Goal: Task Accomplishment & Management: Manage account settings

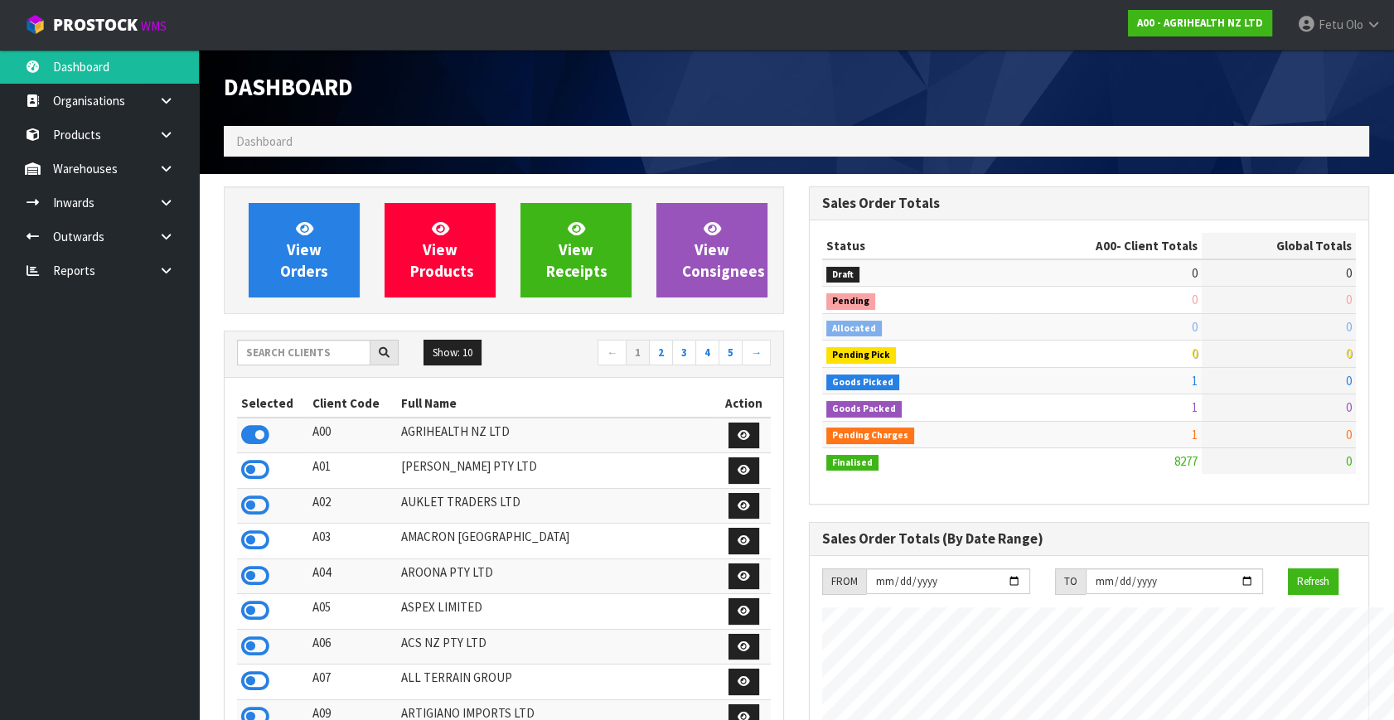
scroll to position [1253, 584]
click at [311, 358] on input "text" at bounding box center [303, 353] width 133 height 26
type input "K01"
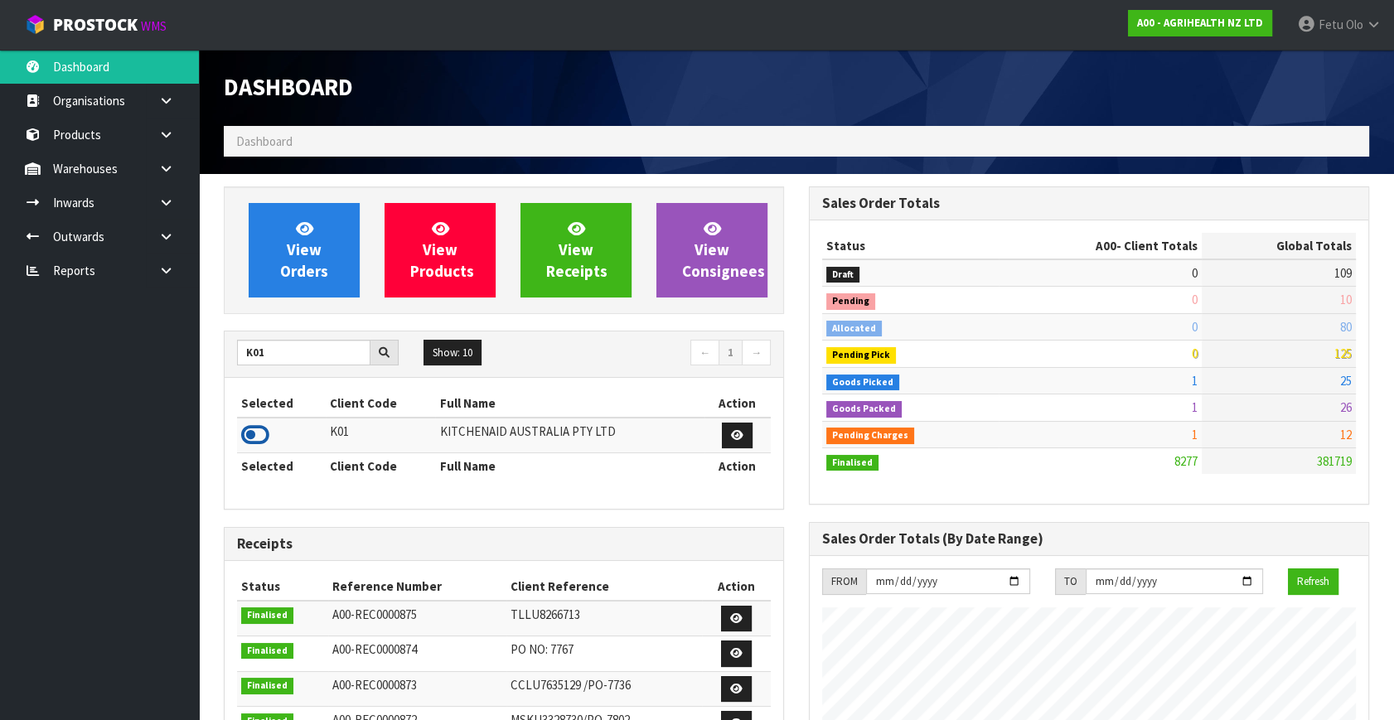
click at [261, 437] on icon at bounding box center [255, 435] width 28 height 25
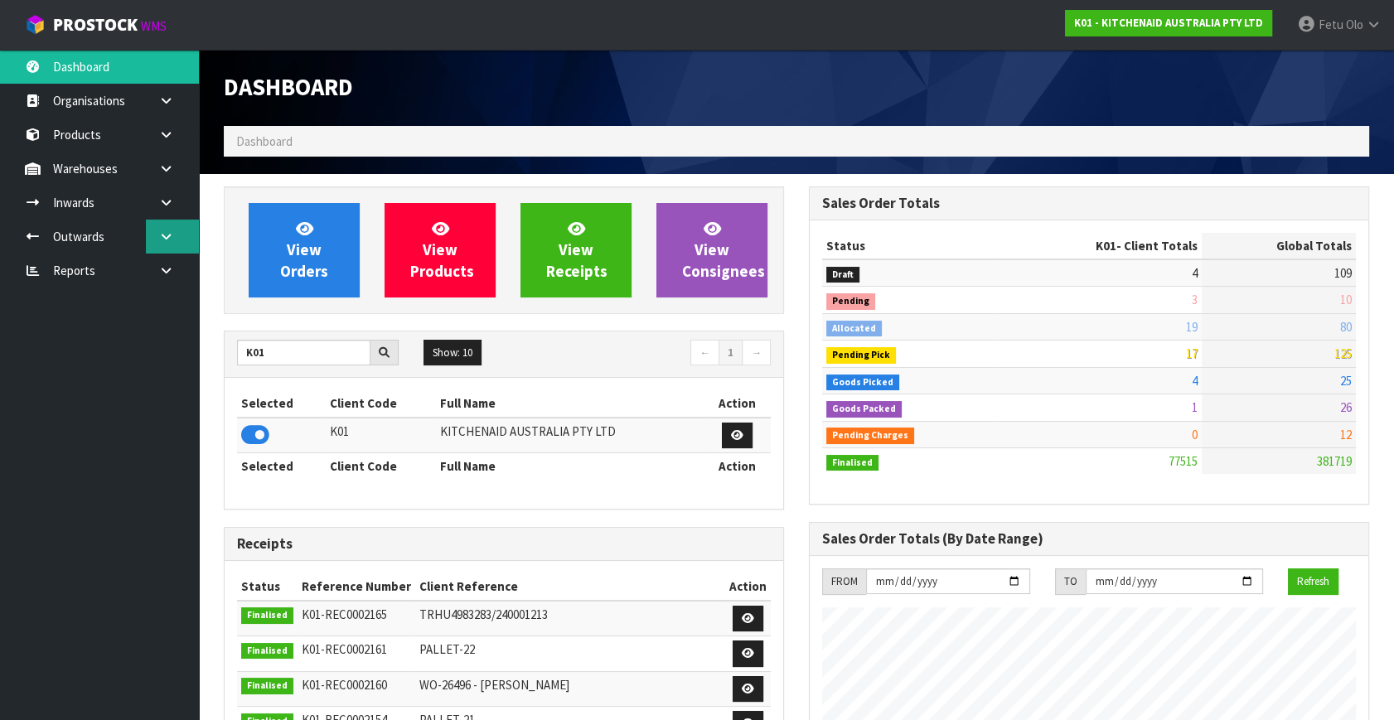
click at [167, 236] on icon at bounding box center [166, 236] width 16 height 12
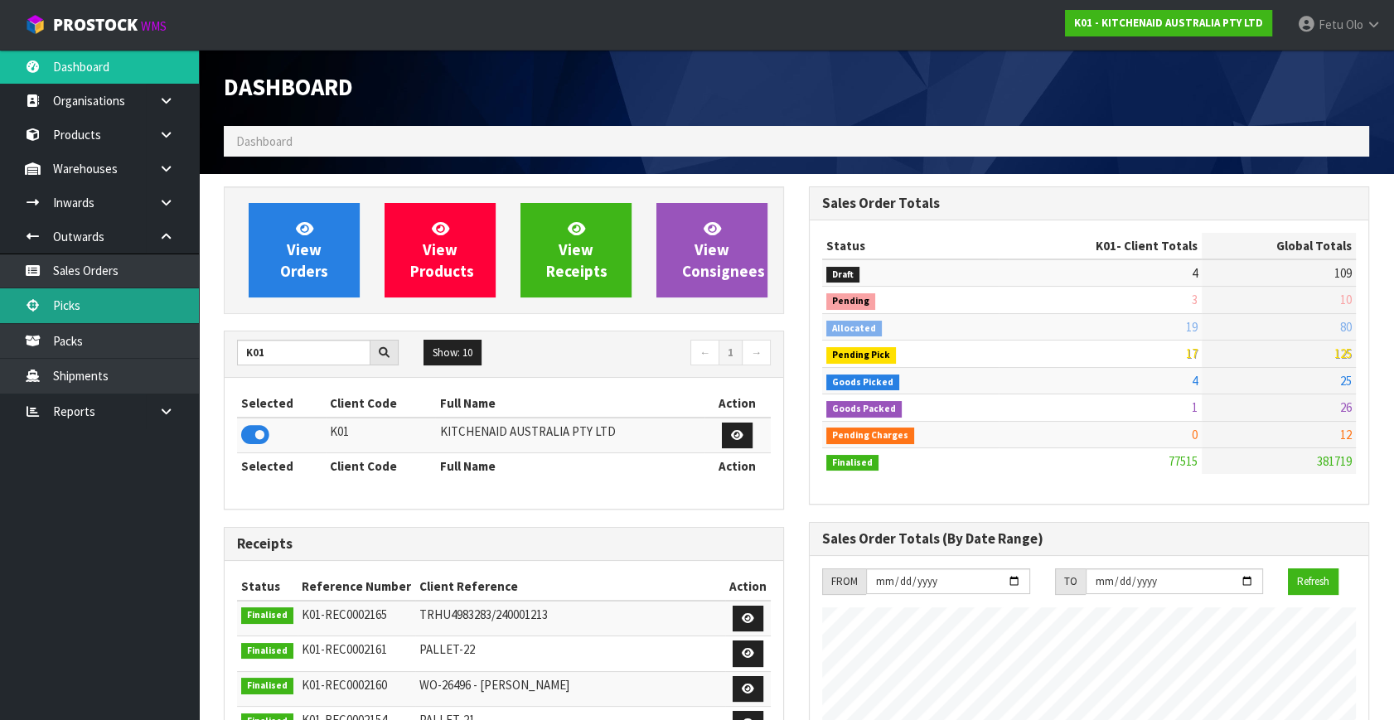
drag, startPoint x: 101, startPoint y: 298, endPoint x: 290, endPoint y: 263, distance: 192.2
click at [100, 298] on link "Picks" at bounding box center [99, 305] width 199 height 34
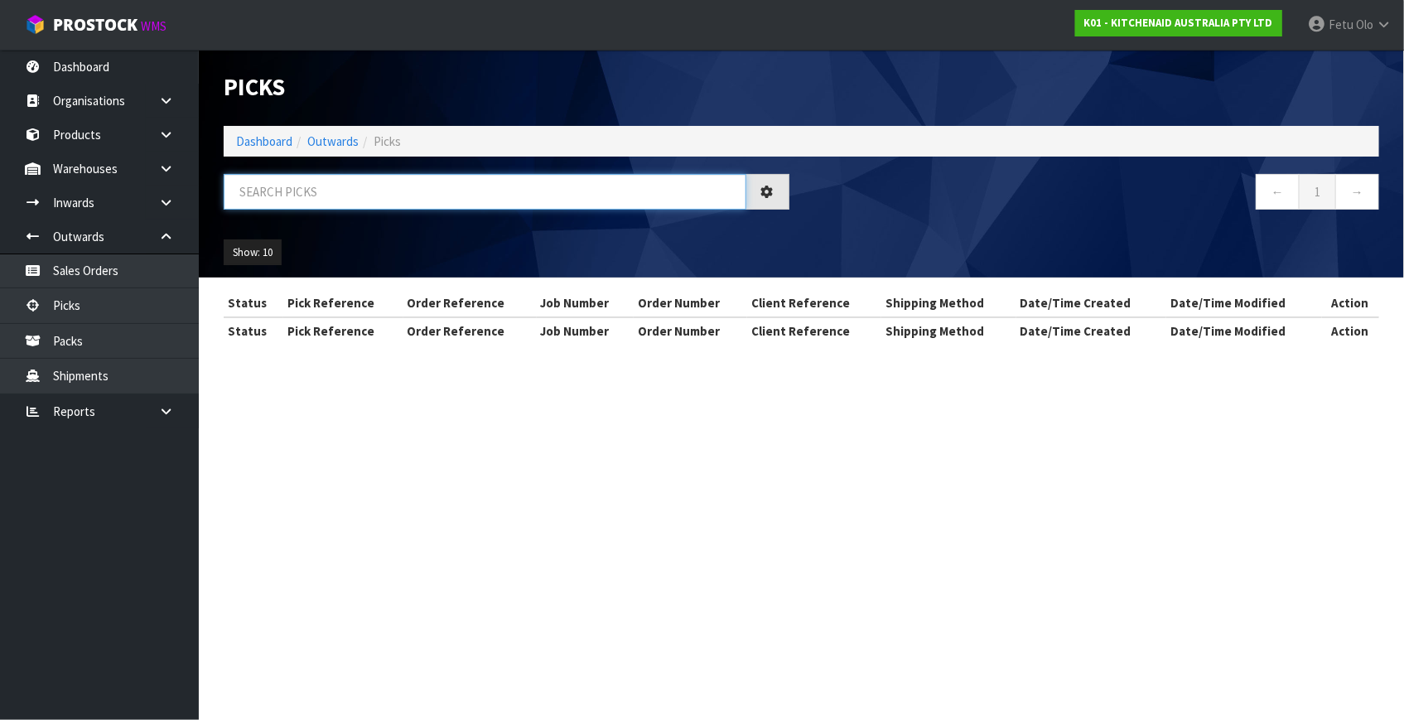
click at [353, 190] on input "text" at bounding box center [485, 192] width 523 height 36
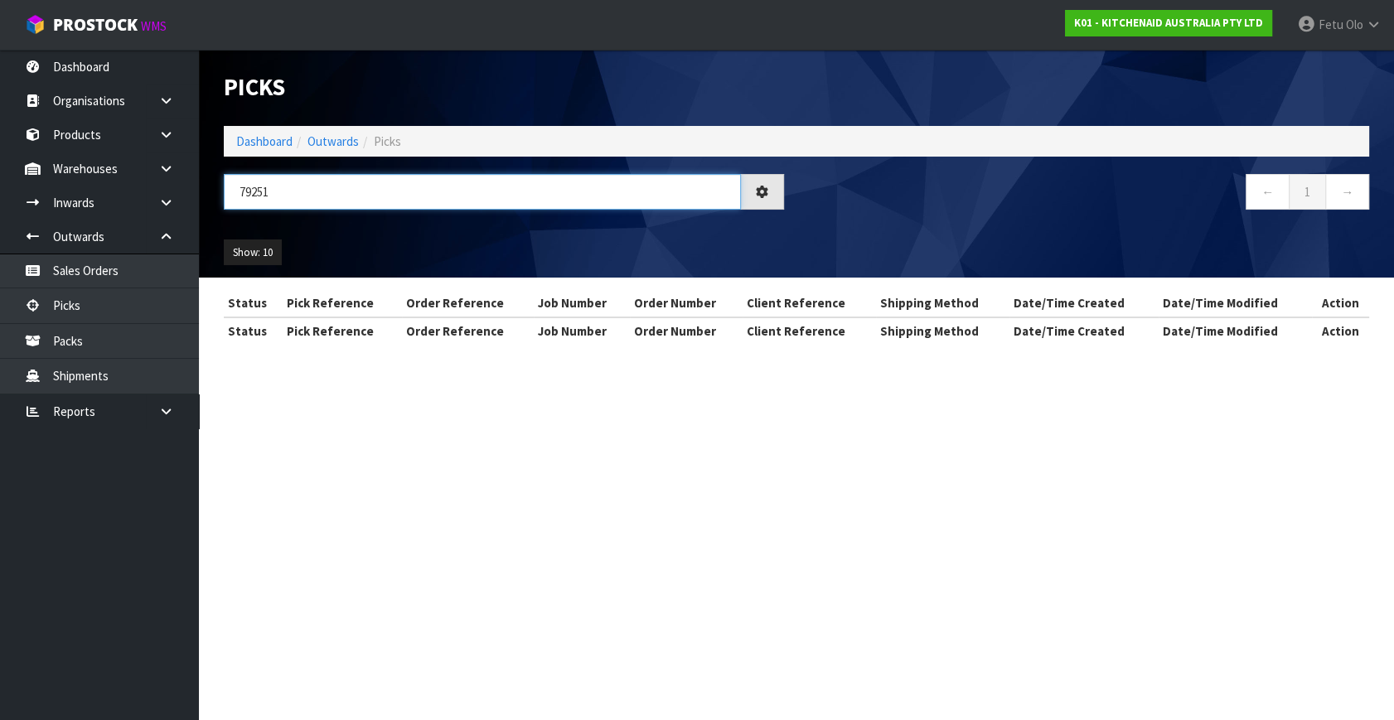
type input "79251"
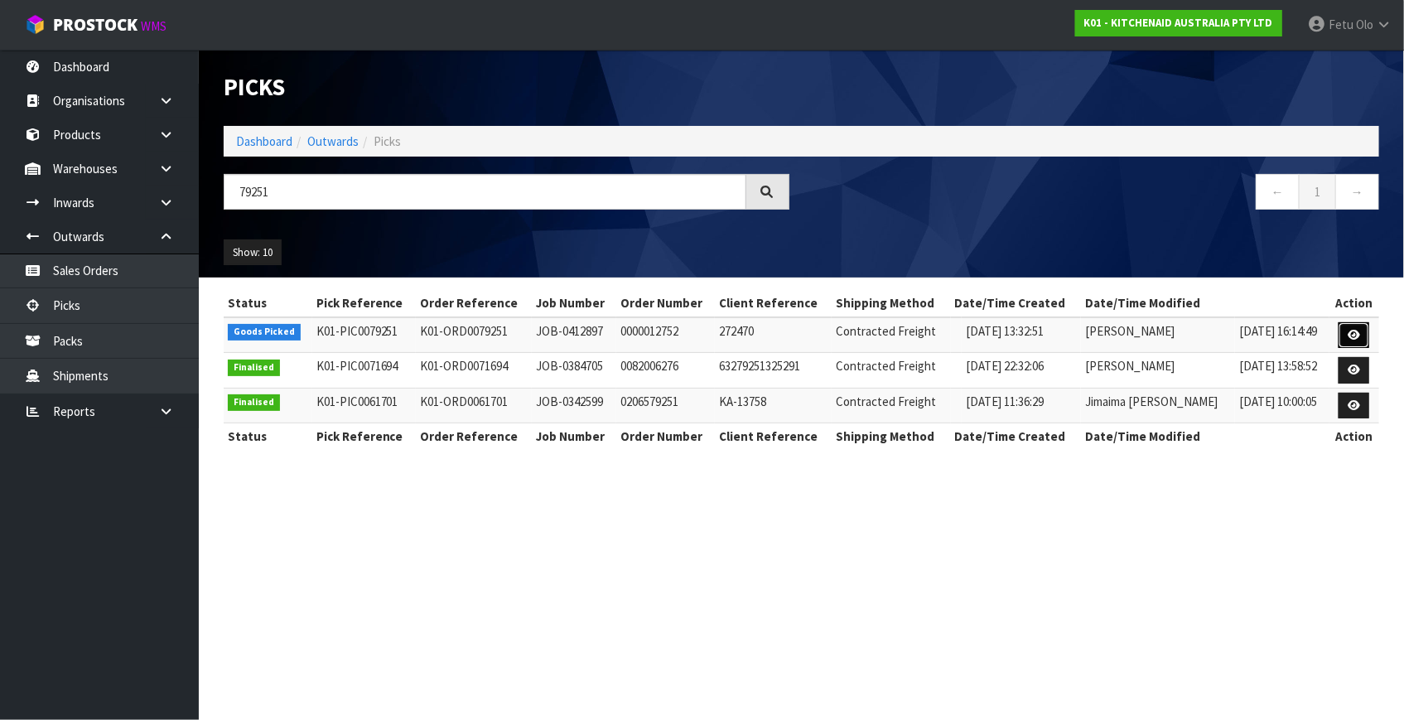
click at [1347, 333] on link at bounding box center [1354, 335] width 31 height 27
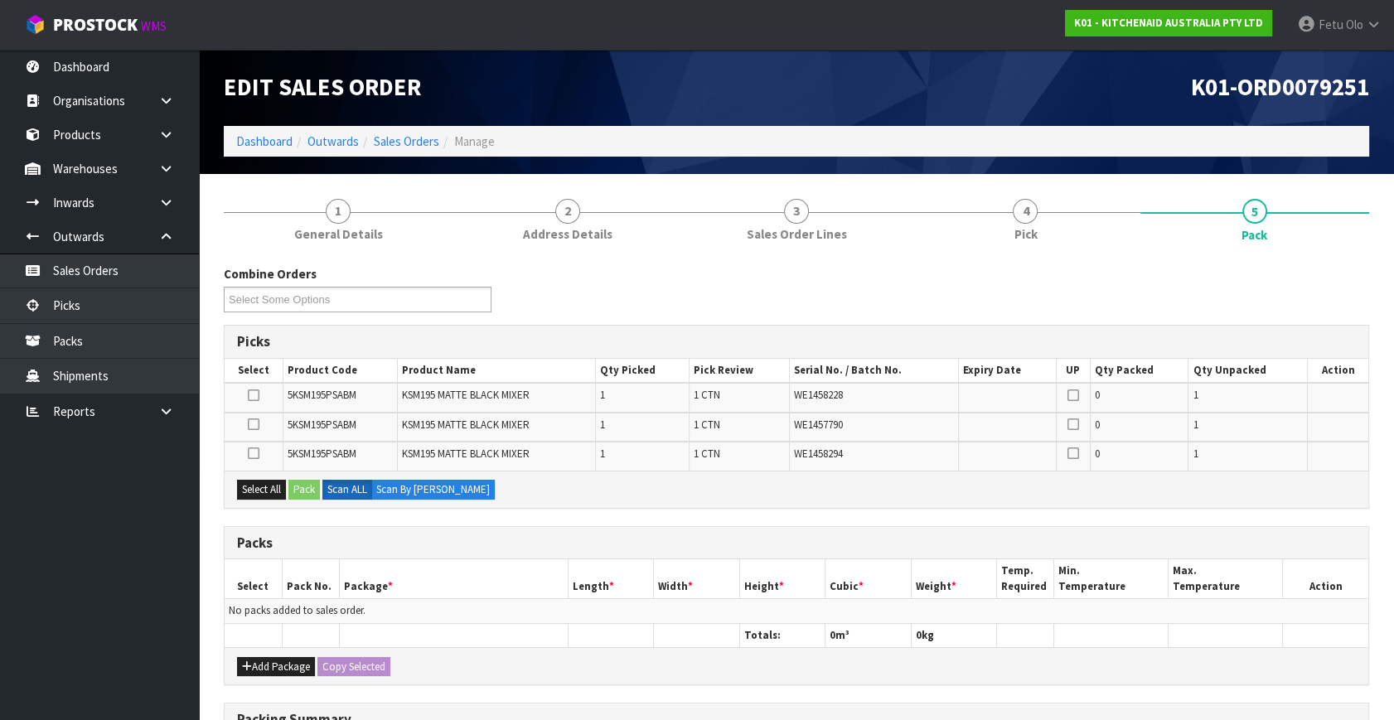
click at [752, 511] on div "Combine Orders K01-ORD0079204 K01-ORD0079205 K01-ORD0079206 K01-ORD0079207 K01-…" at bounding box center [796, 622] width 1145 height 715
click at [483, 530] on div "Packs" at bounding box center [796, 543] width 1143 height 33
drag, startPoint x: 483, startPoint y: 530, endPoint x: 492, endPoint y: 526, distance: 10.0
click at [484, 530] on div "Packs" at bounding box center [796, 543] width 1143 height 33
click at [461, 565] on th "Package *" at bounding box center [453, 578] width 229 height 39
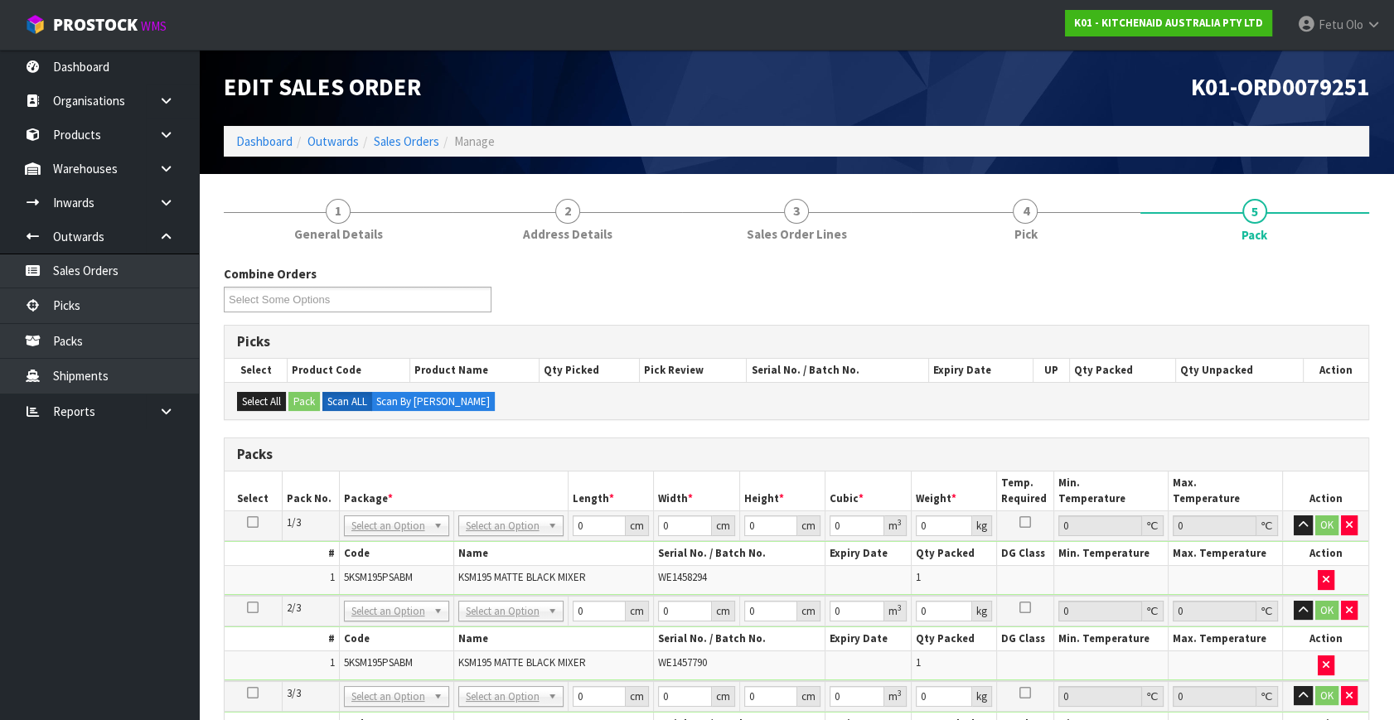
click at [549, 443] on div "Packs" at bounding box center [796, 454] width 1143 height 33
drag, startPoint x: 249, startPoint y: 520, endPoint x: 289, endPoint y: 519, distance: 40.6
click at [255, 522] on icon at bounding box center [253, 522] width 12 height 1
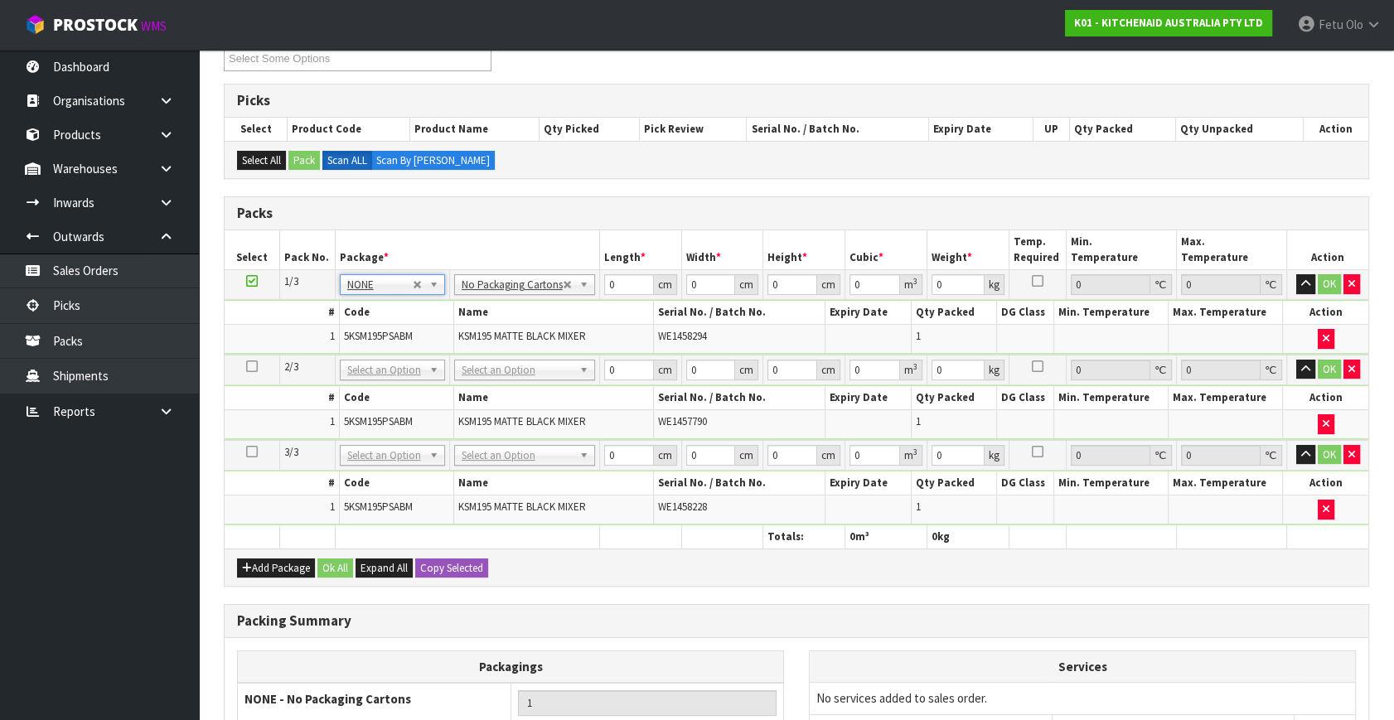
scroll to position [116, 0]
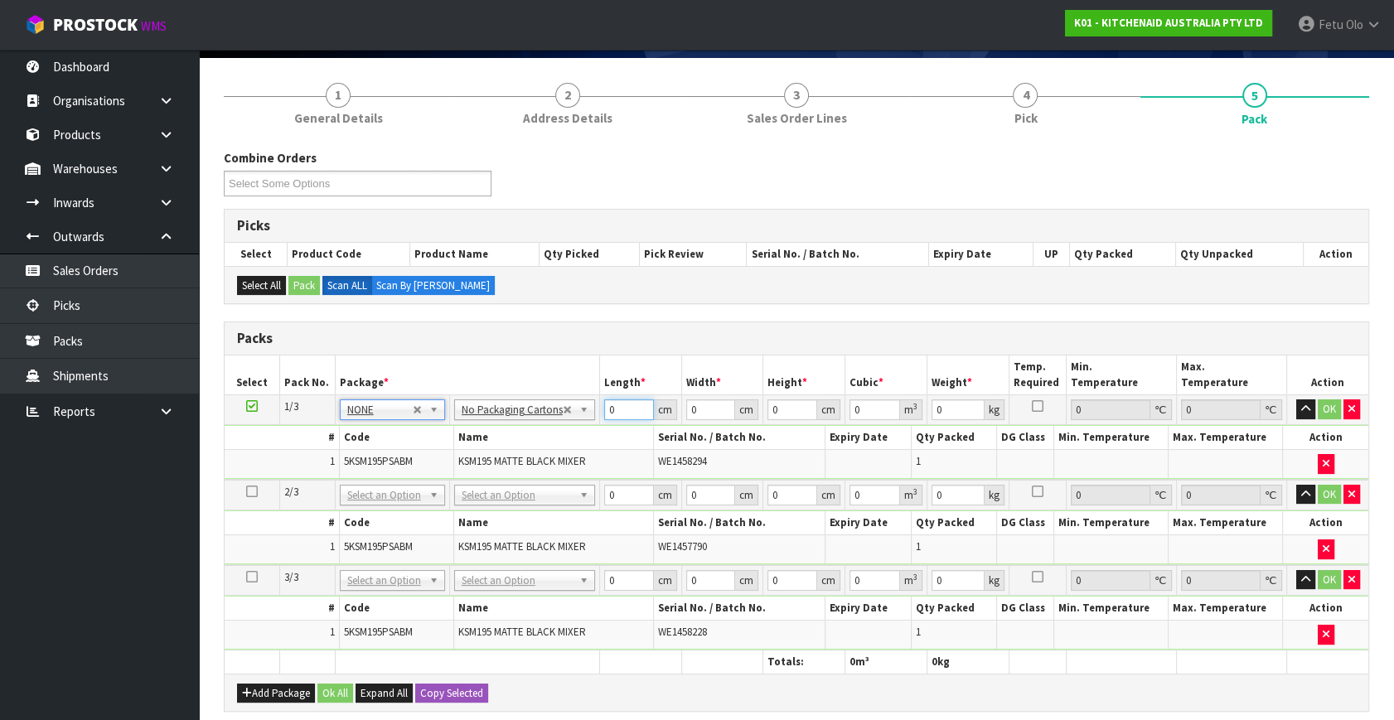
drag, startPoint x: 581, startPoint y: 421, endPoint x: 451, endPoint y: 462, distance: 136.3
click at [451, 462] on tbody "1/3 NONE 007-001 007-002 007-004 007-009 007-013 007-014 007-015 007-017 007-01…" at bounding box center [796, 437] width 1143 height 85
type input "42"
type input "29"
type input "4"
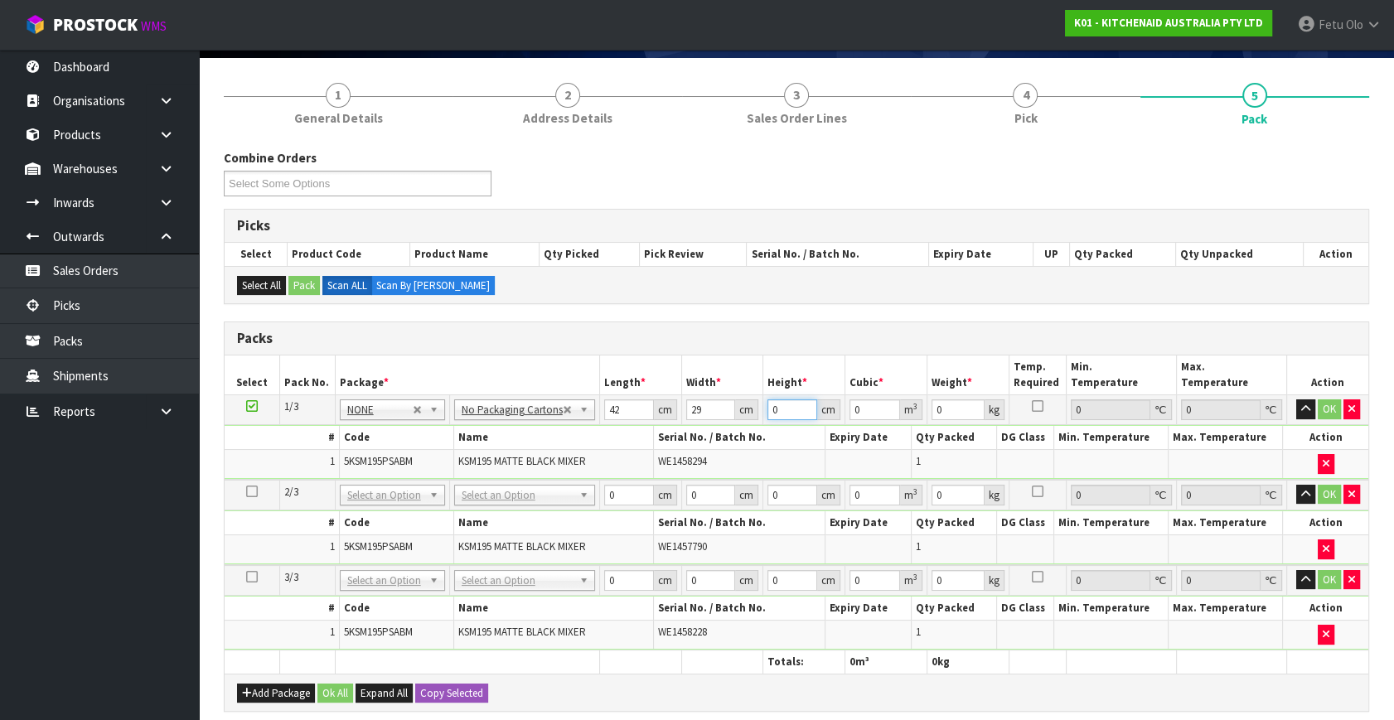
type input "0.004872"
type input "43"
type input "0.052374"
type input "43"
type input "13"
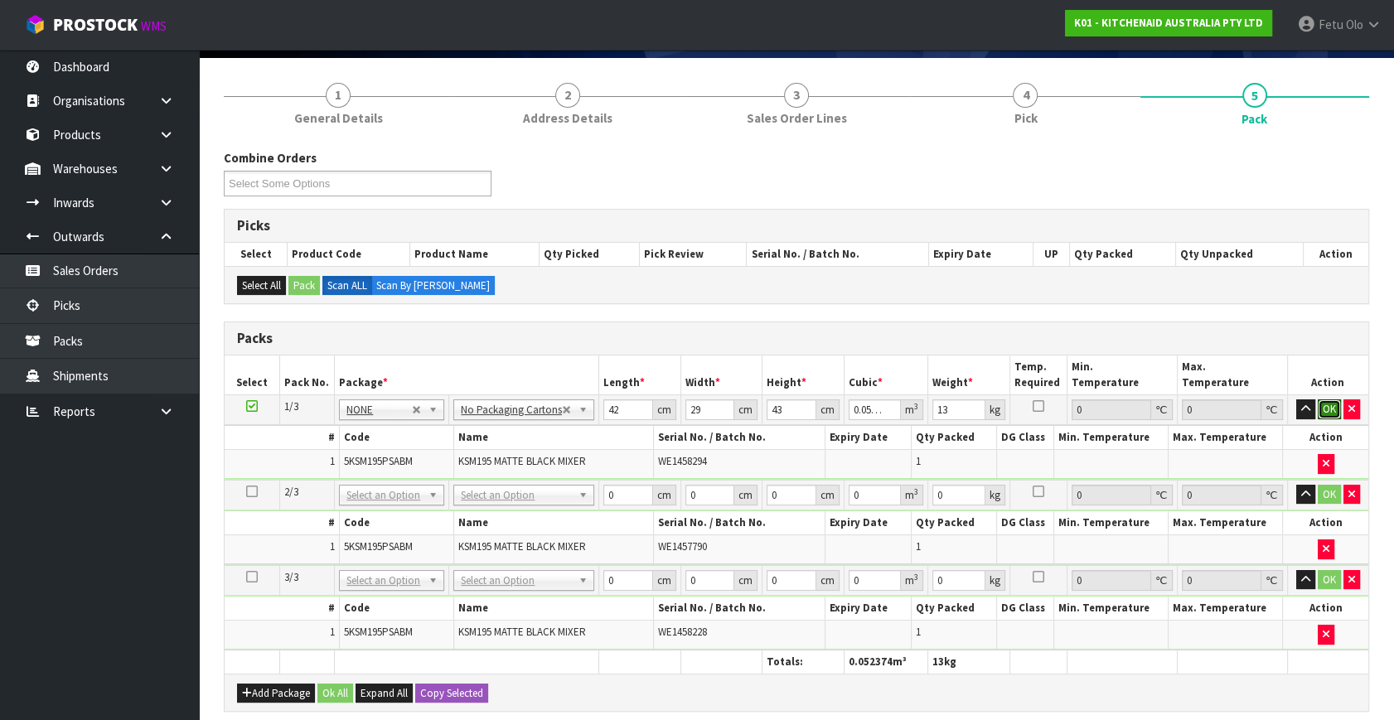
click button "OK" at bounding box center [1328, 409] width 23 height 20
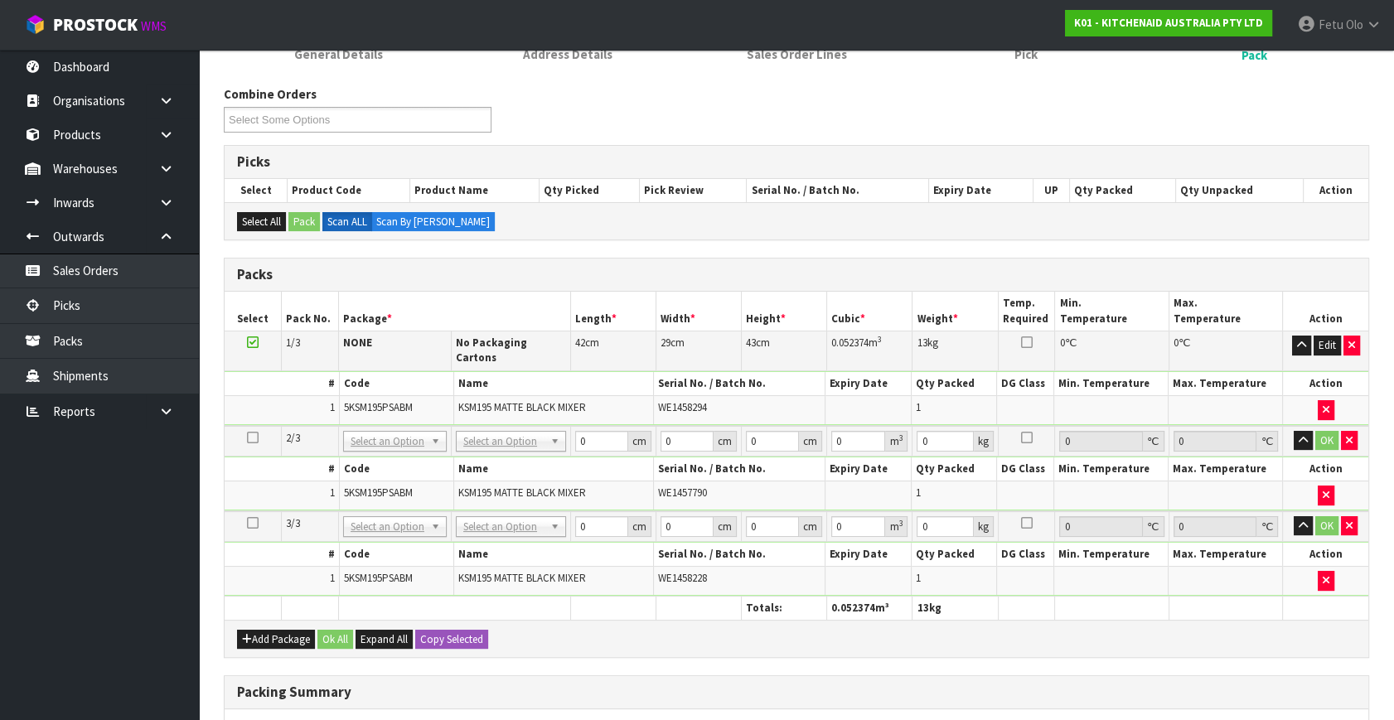
scroll to position [266, 0]
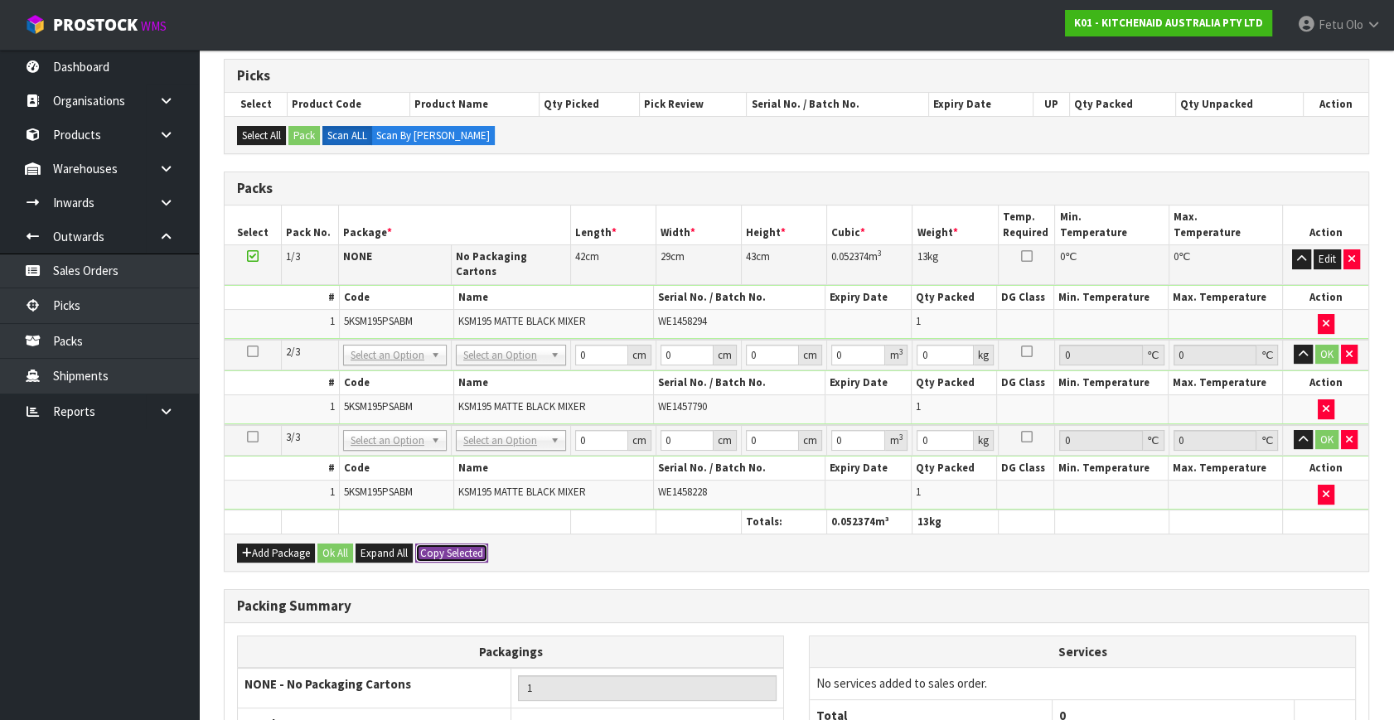
click at [462, 544] on button "Copy Selected" at bounding box center [451, 554] width 73 height 20
click at [462, 544] on button "Confirm Copy Selected" at bounding box center [469, 554] width 109 height 20
type input "42"
type input "29"
type input "43"
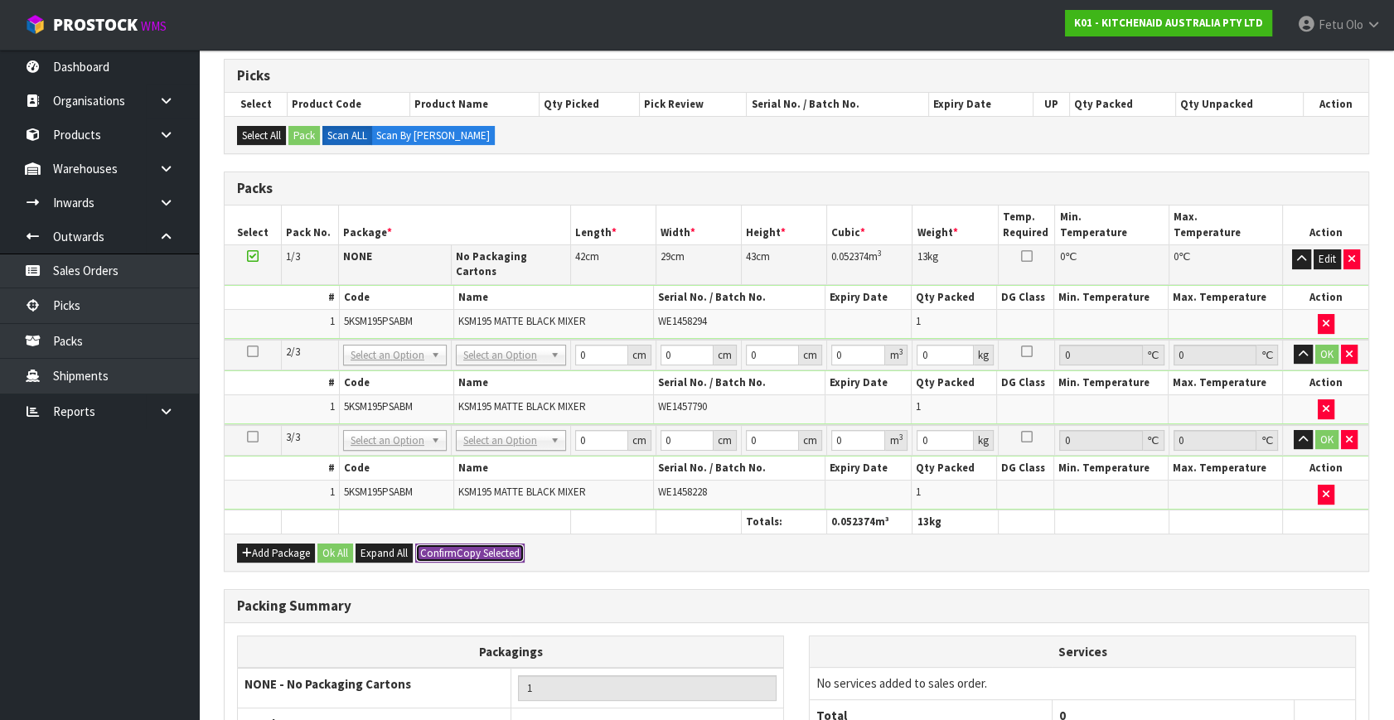
type input "0.052374"
type input "13"
type input "42"
type input "29"
type input "43"
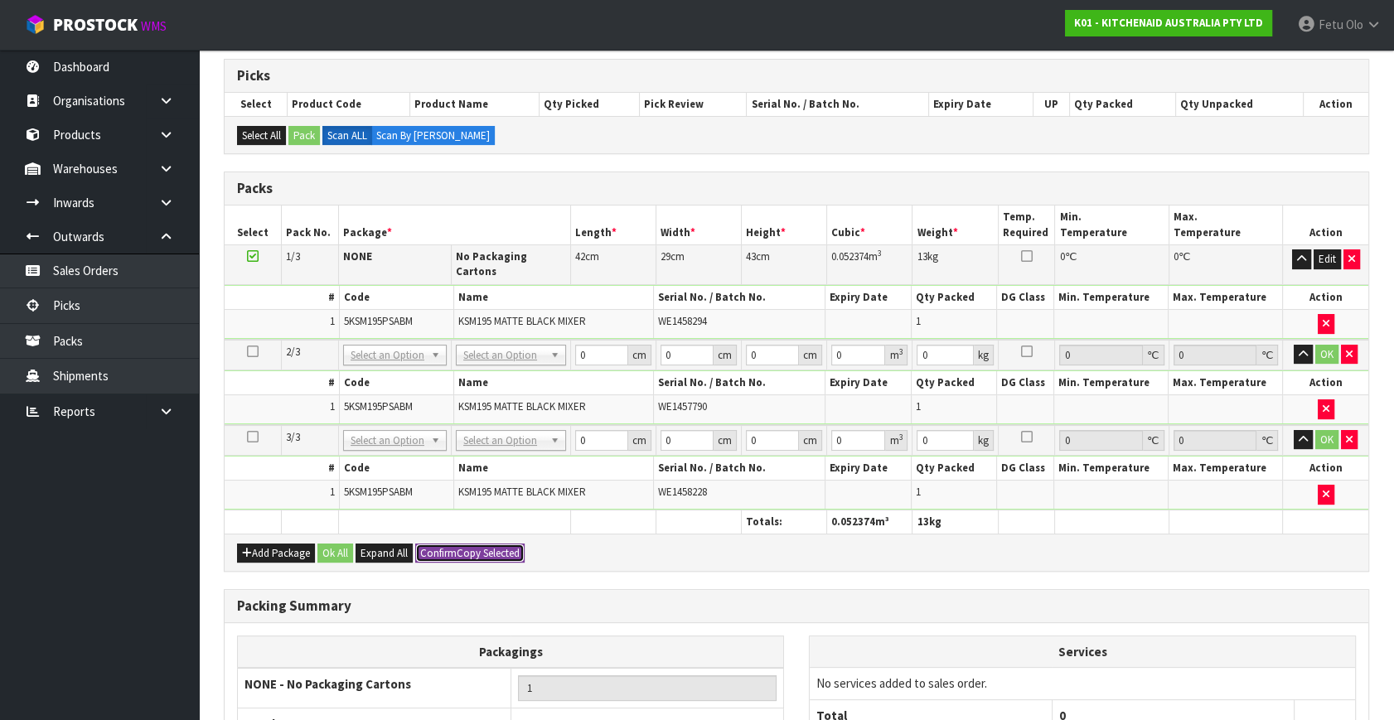
type input "0.052374"
type input "13"
type input "3"
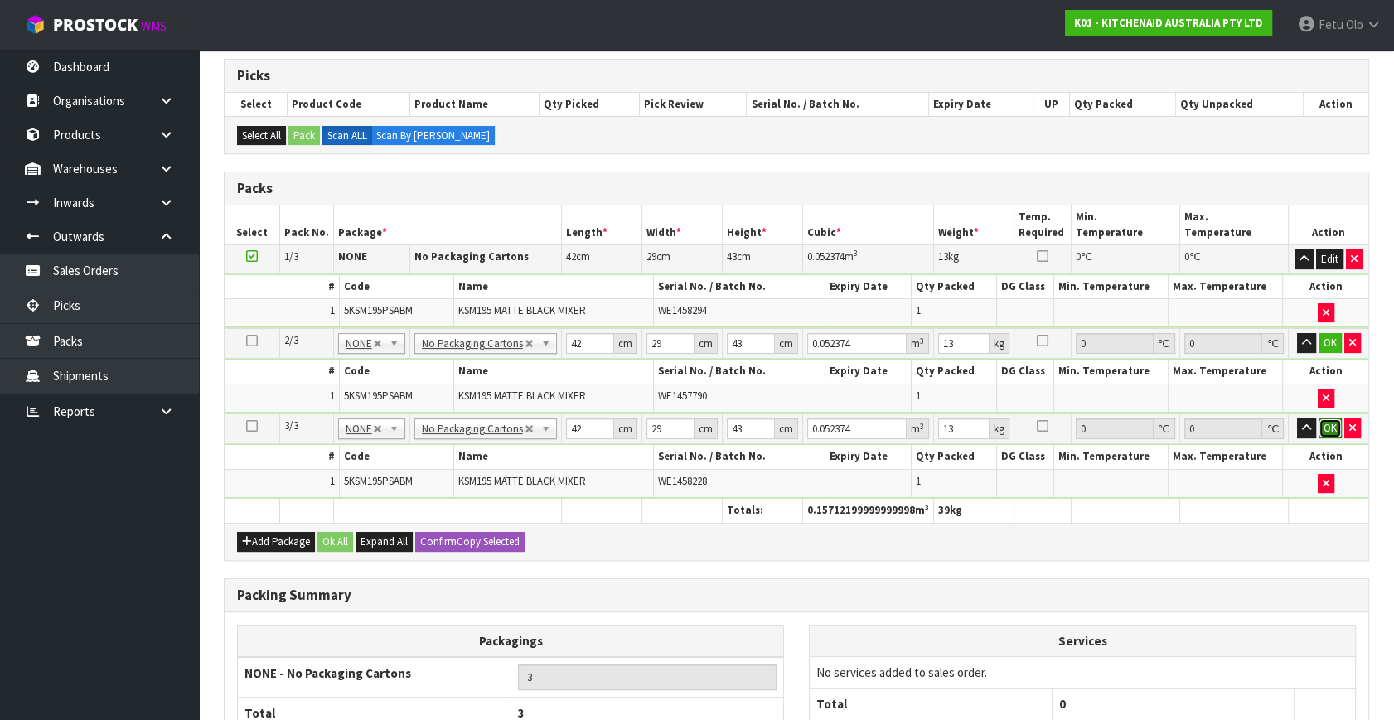
click at [1327, 425] on button "OK" at bounding box center [1329, 428] width 23 height 20
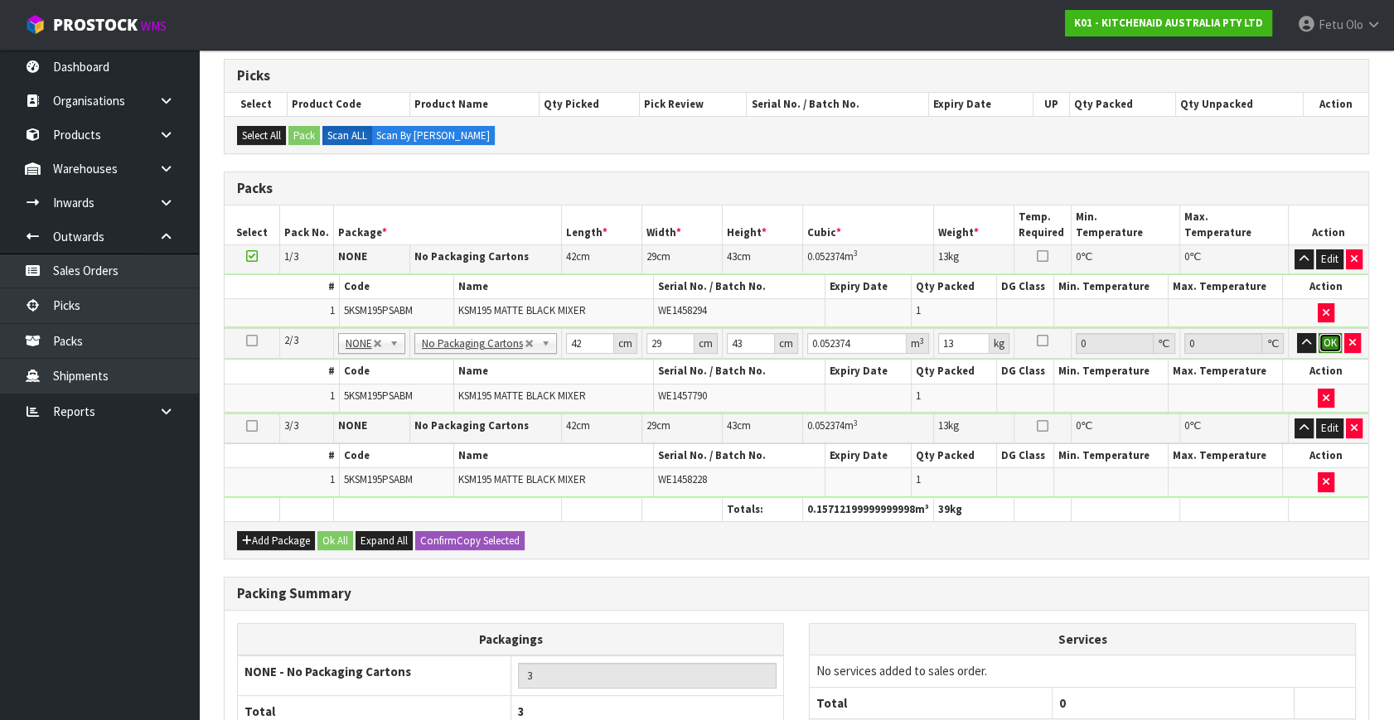
click at [1332, 340] on button "OK" at bounding box center [1329, 343] width 23 height 20
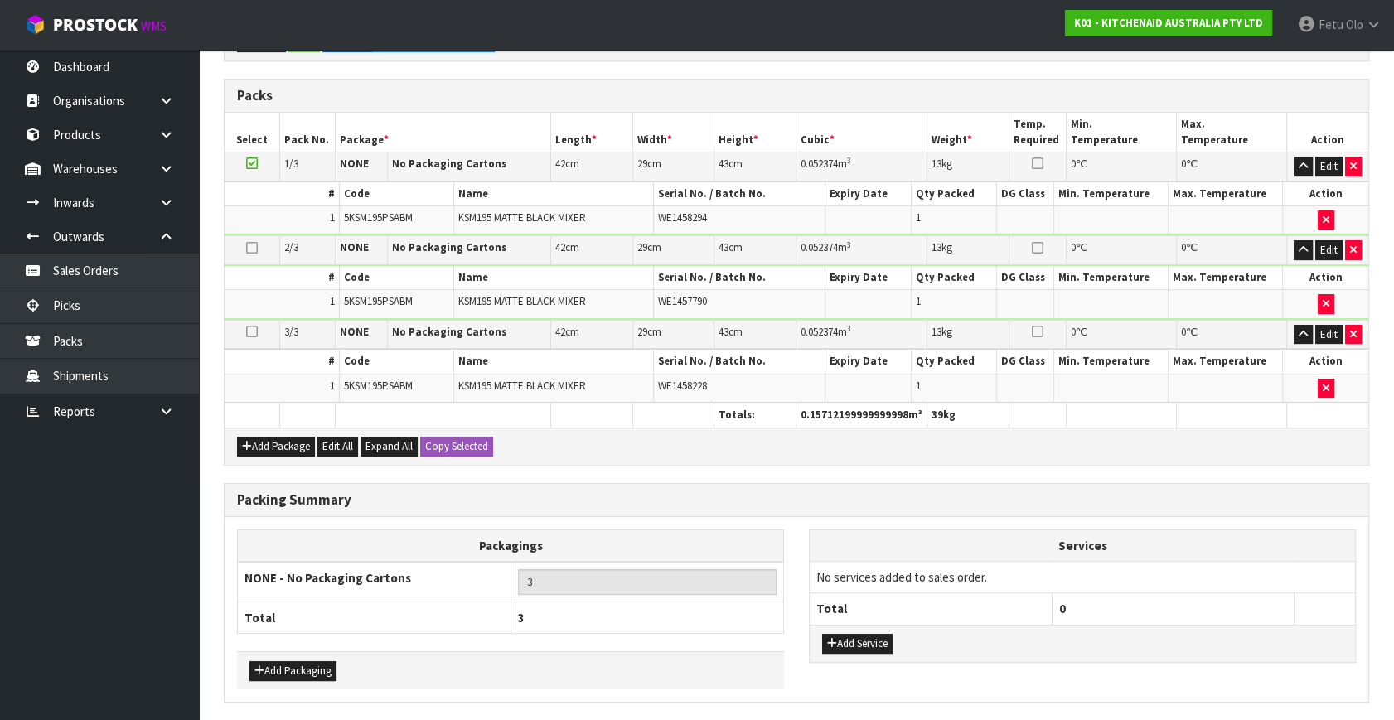
scroll to position [413, 0]
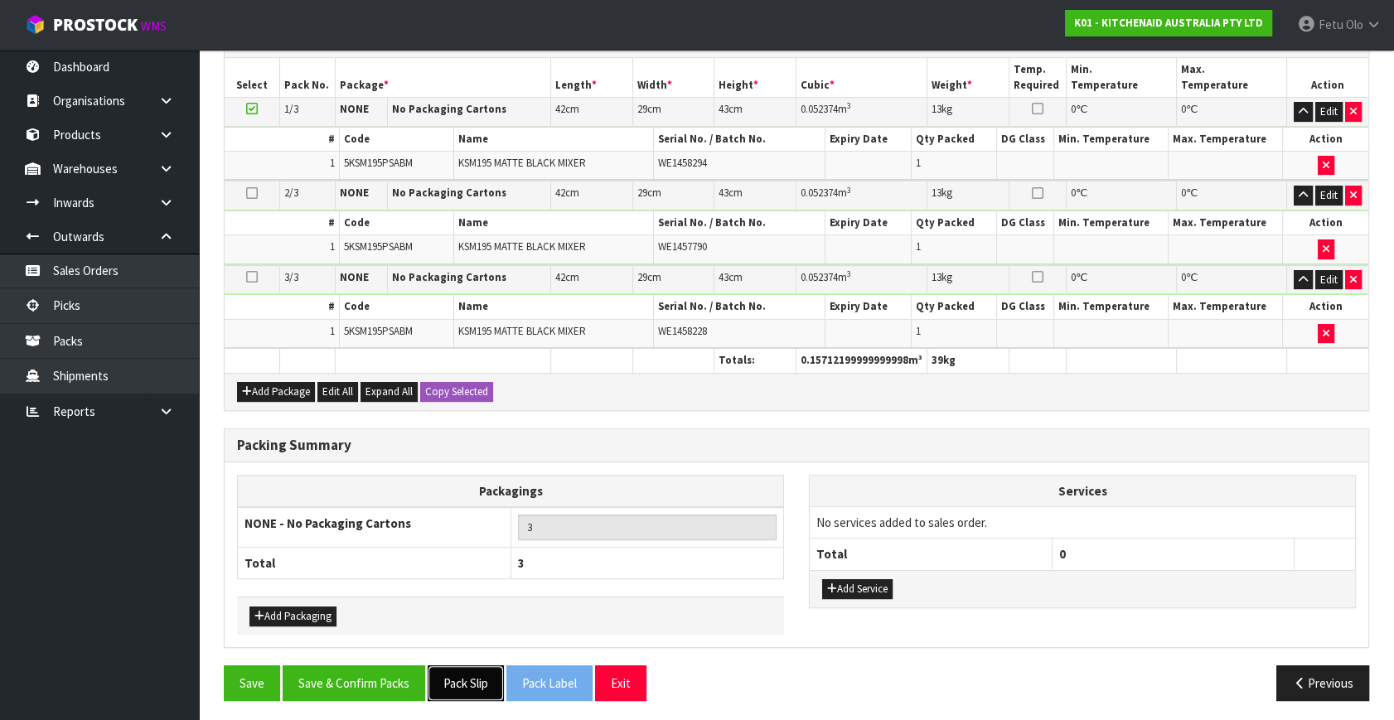
drag, startPoint x: 465, startPoint y: 669, endPoint x: 448, endPoint y: 660, distance: 19.3
click at [465, 669] on button "Pack Slip" at bounding box center [466, 683] width 76 height 36
click at [460, 671] on button "Pack Slip" at bounding box center [466, 683] width 76 height 36
click at [369, 681] on button "Save & Confirm Packs" at bounding box center [354, 683] width 143 height 36
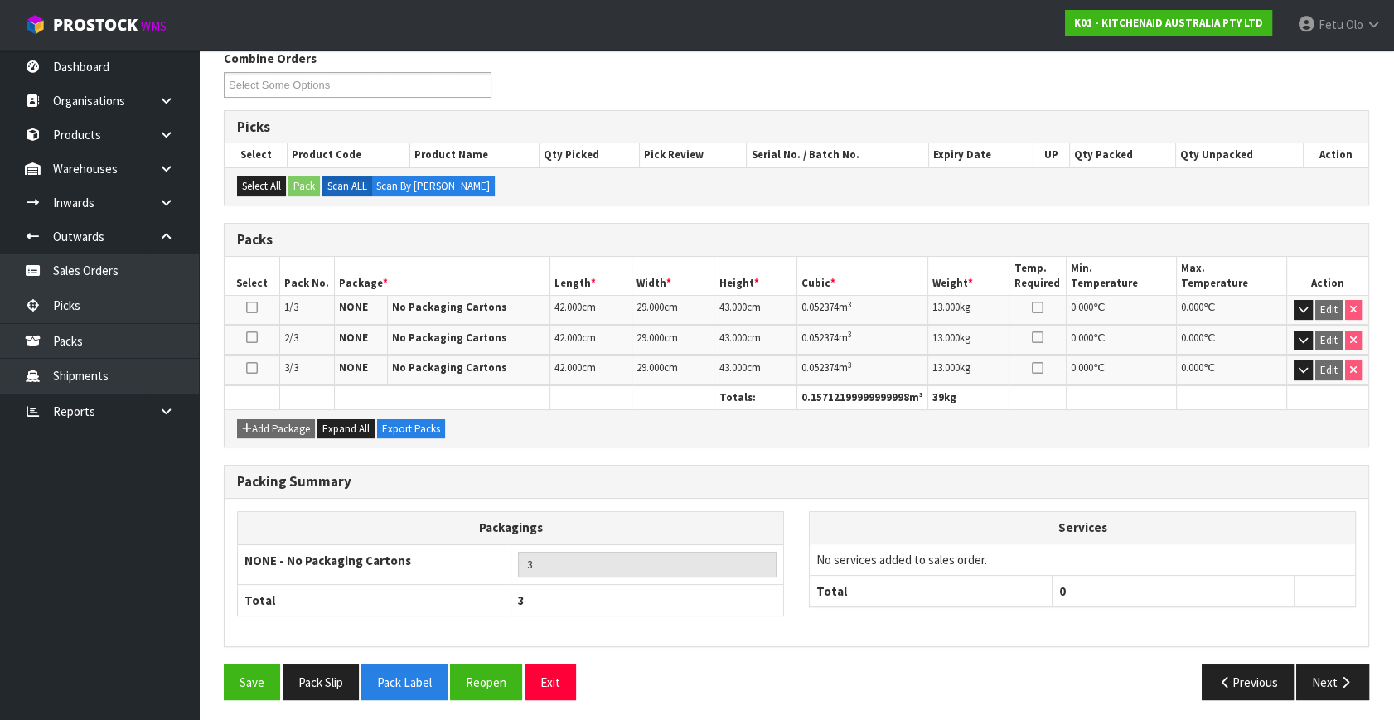
scroll to position [276, 0]
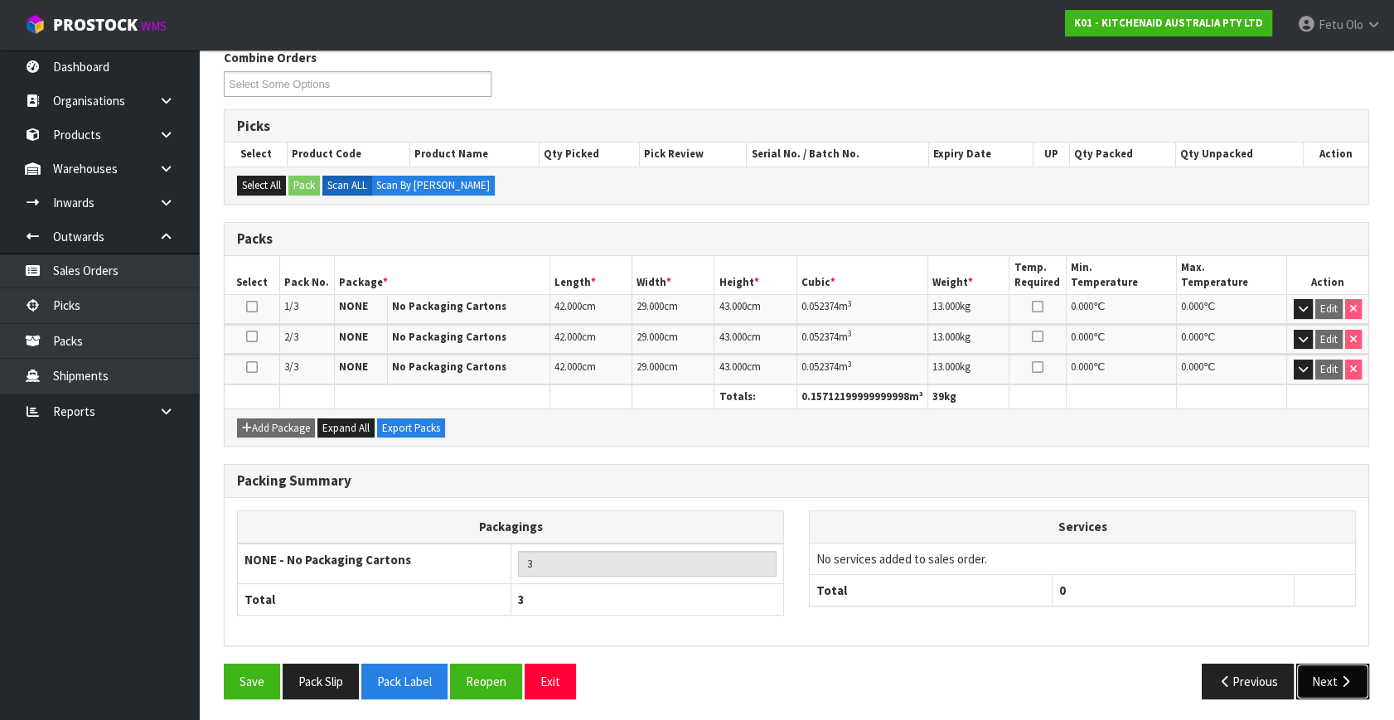
drag, startPoint x: 1342, startPoint y: 675, endPoint x: 1261, endPoint y: 663, distance: 82.1
click at [1341, 675] on icon "button" at bounding box center [1345, 681] width 16 height 12
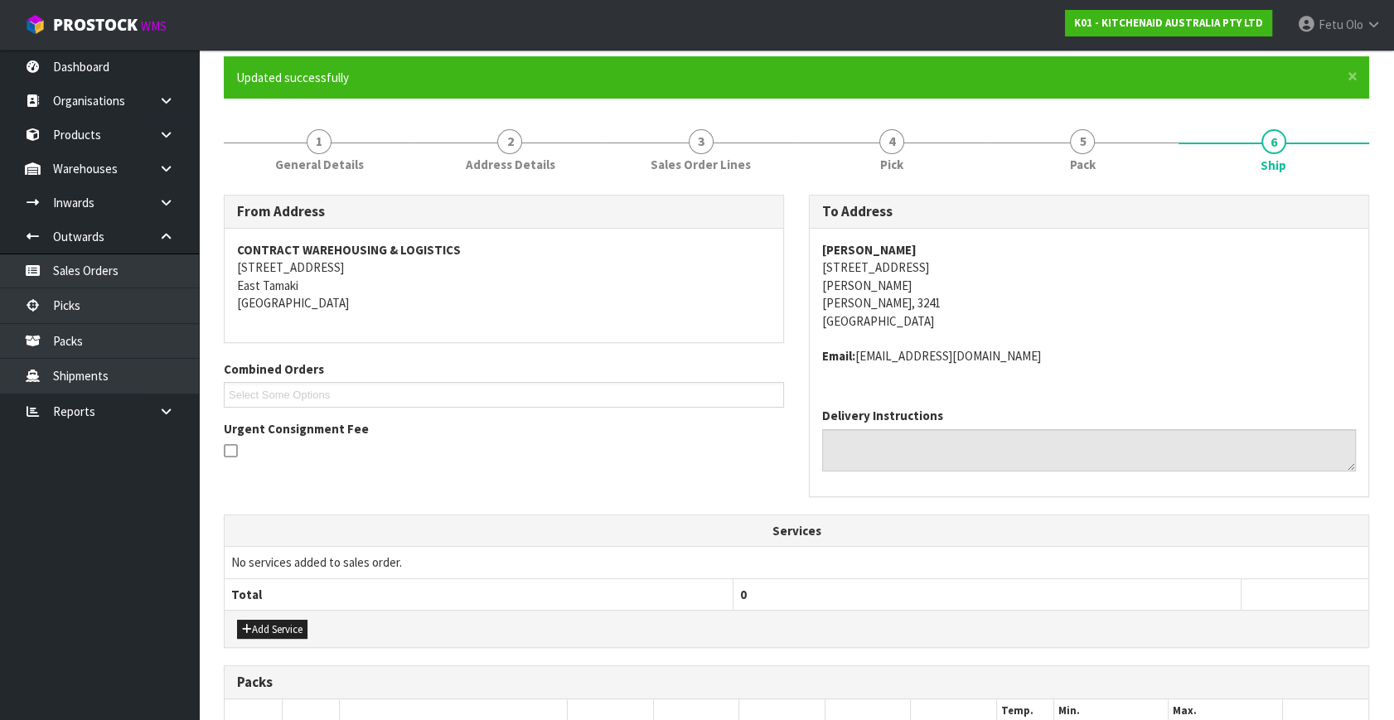
scroll to position [376, 0]
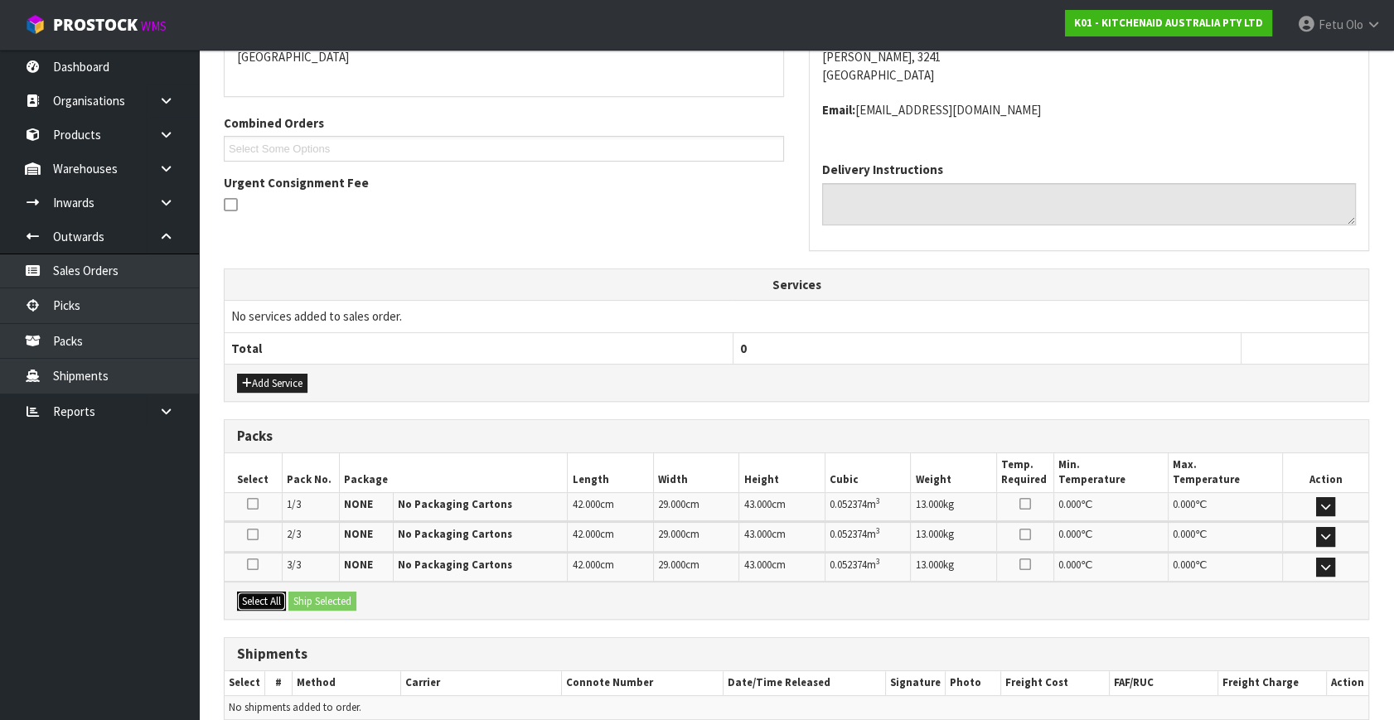
drag, startPoint x: 255, startPoint y: 596, endPoint x: 296, endPoint y: 594, distance: 40.6
click at [265, 596] on button "Select All" at bounding box center [261, 602] width 49 height 20
click at [296, 594] on button "Ship Selected" at bounding box center [322, 602] width 68 height 20
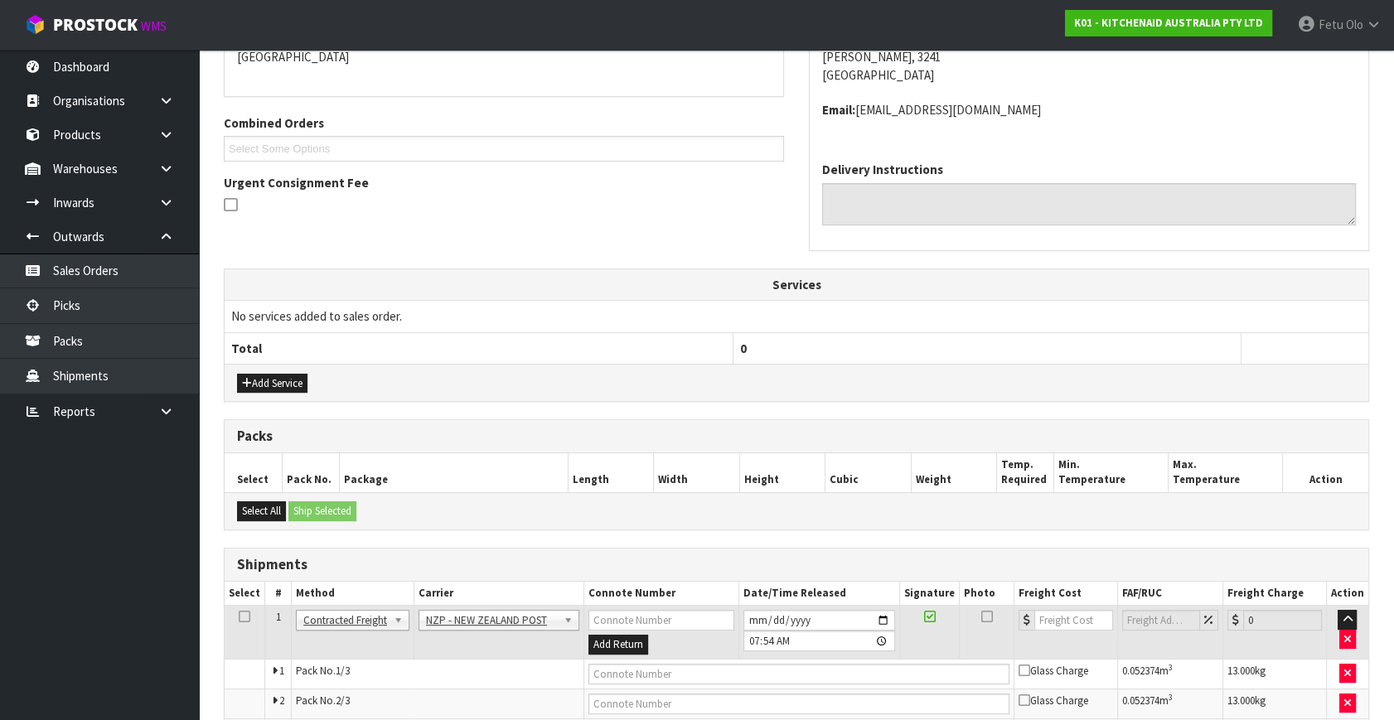
scroll to position [480, 0]
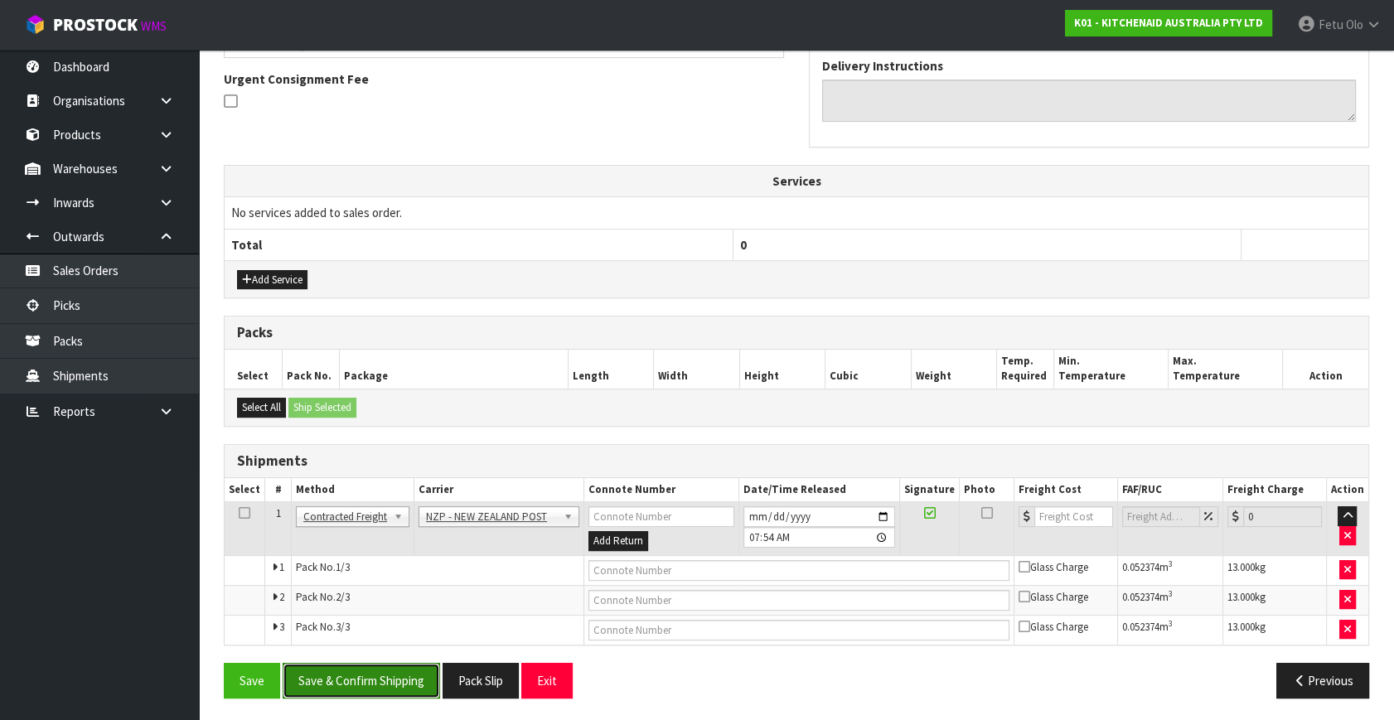
click at [383, 671] on button "Save & Confirm Shipping" at bounding box center [361, 681] width 157 height 36
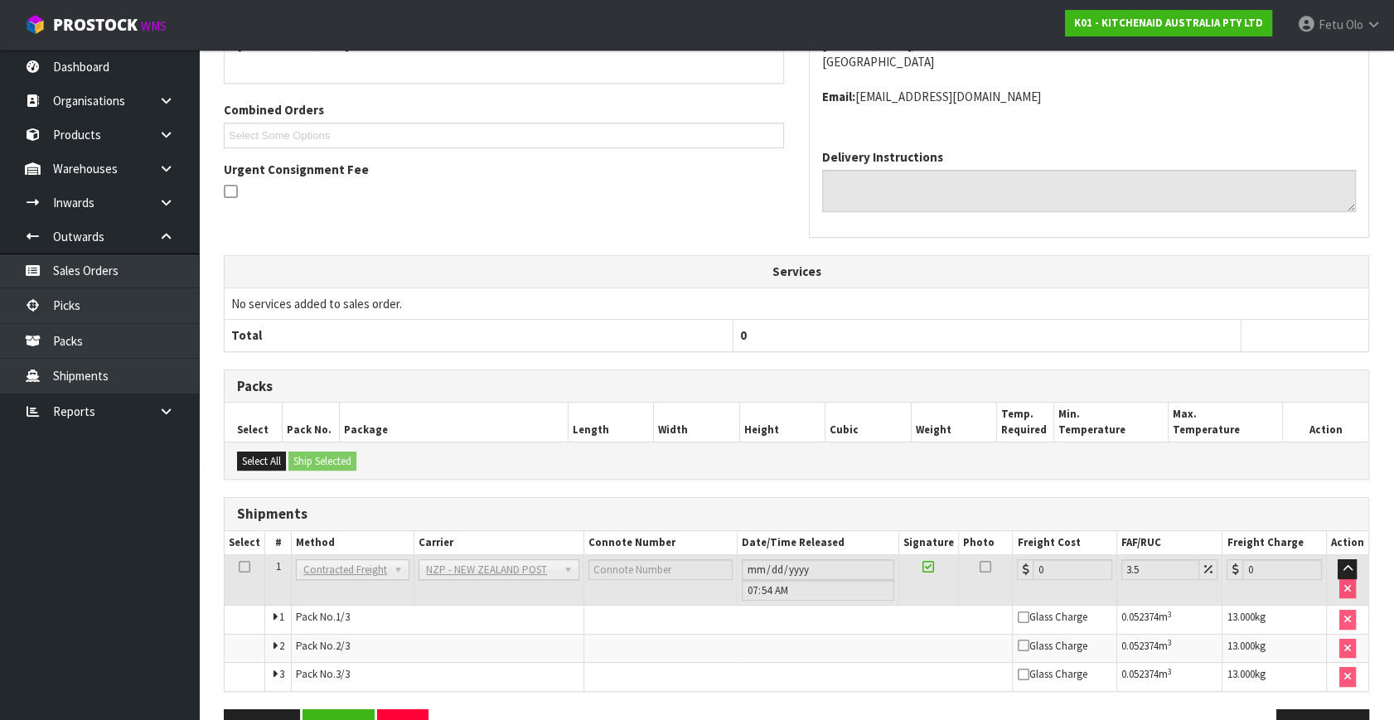
scroll to position [453, 0]
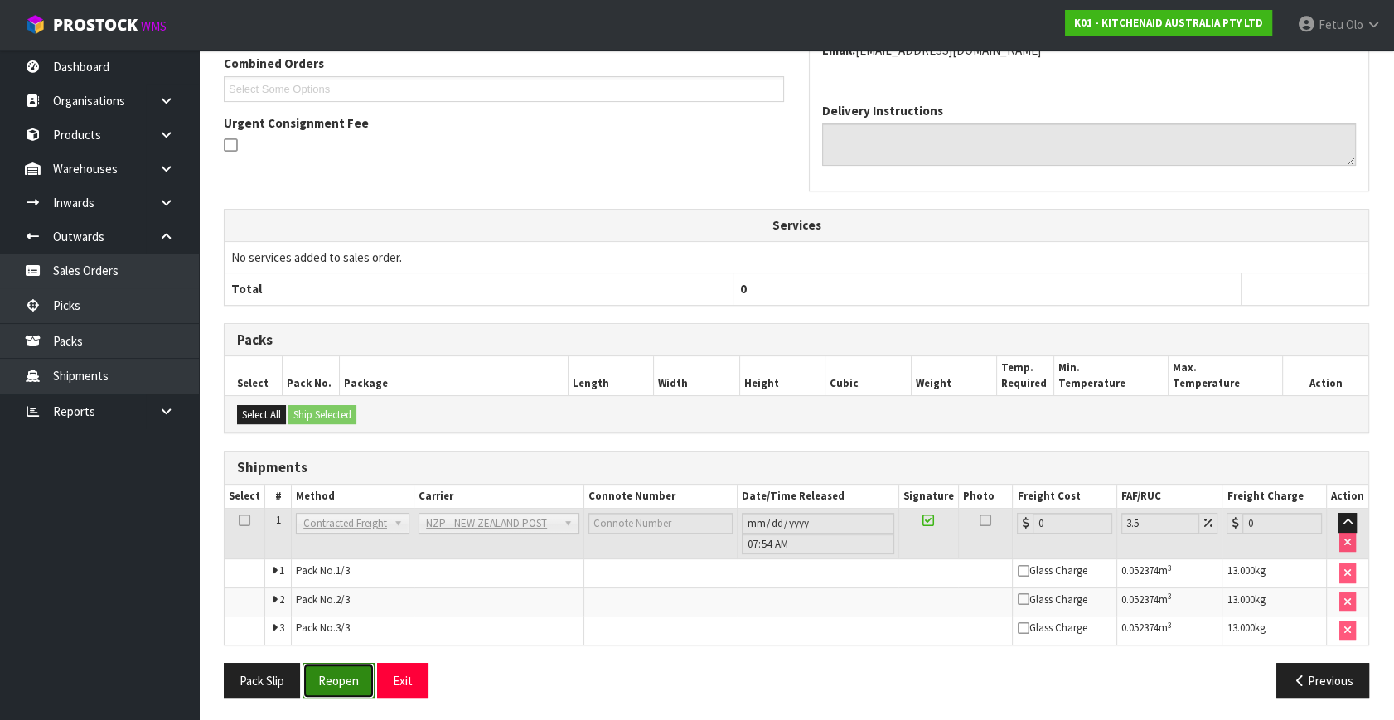
click at [337, 679] on button "Reopen" at bounding box center [338, 681] width 72 height 36
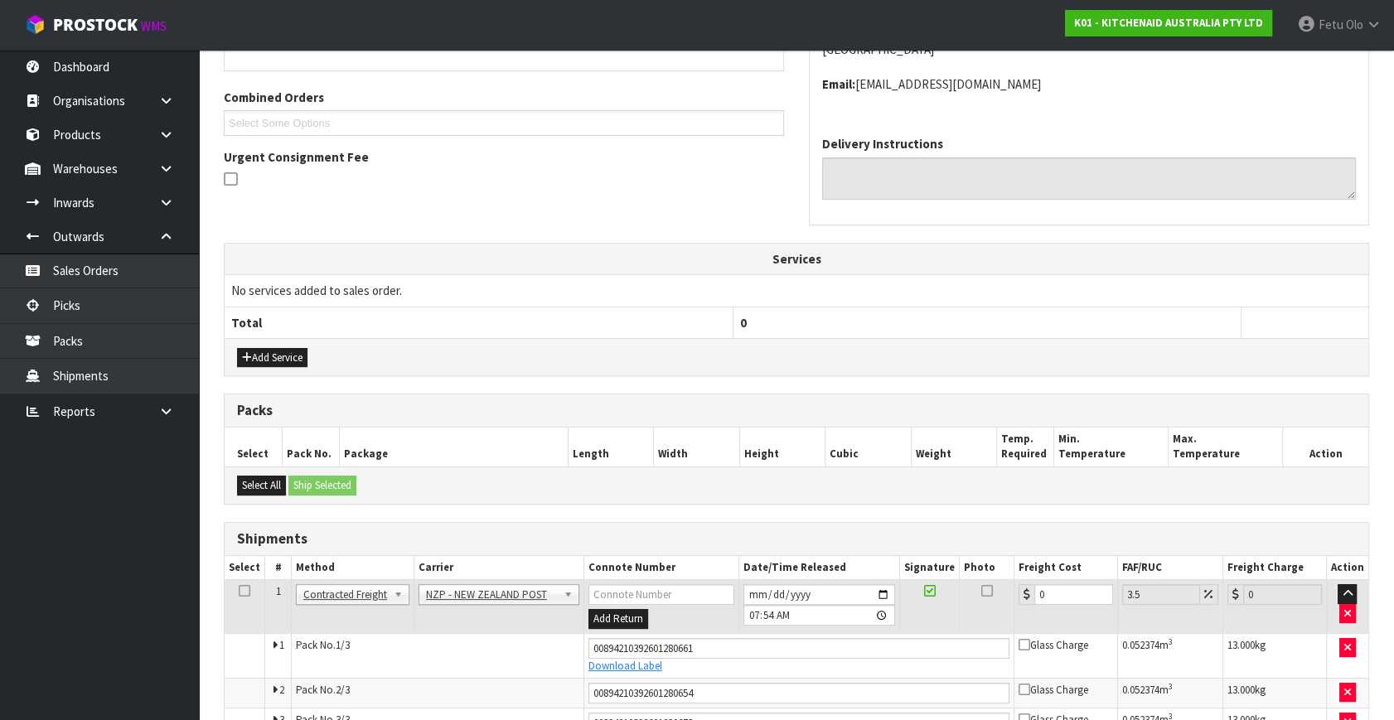
scroll to position [495, 0]
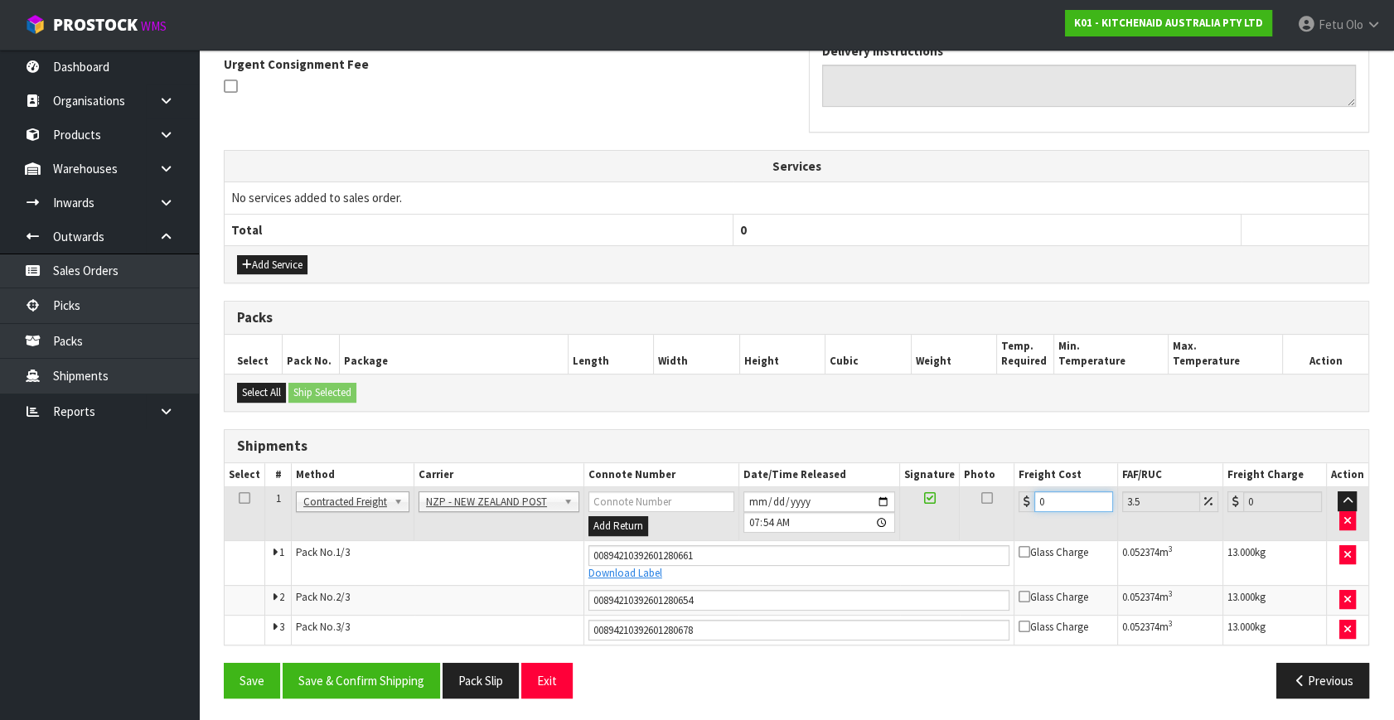
drag, startPoint x: 1054, startPoint y: 497, endPoint x: 838, endPoint y: 544, distance: 221.4
click at [838, 544] on tbody "1 Client Local Pickup Customer Local Pickup Company Freight Contracted Freight …" at bounding box center [796, 565] width 1143 height 157
type input "2"
type input "2.07"
type input "21"
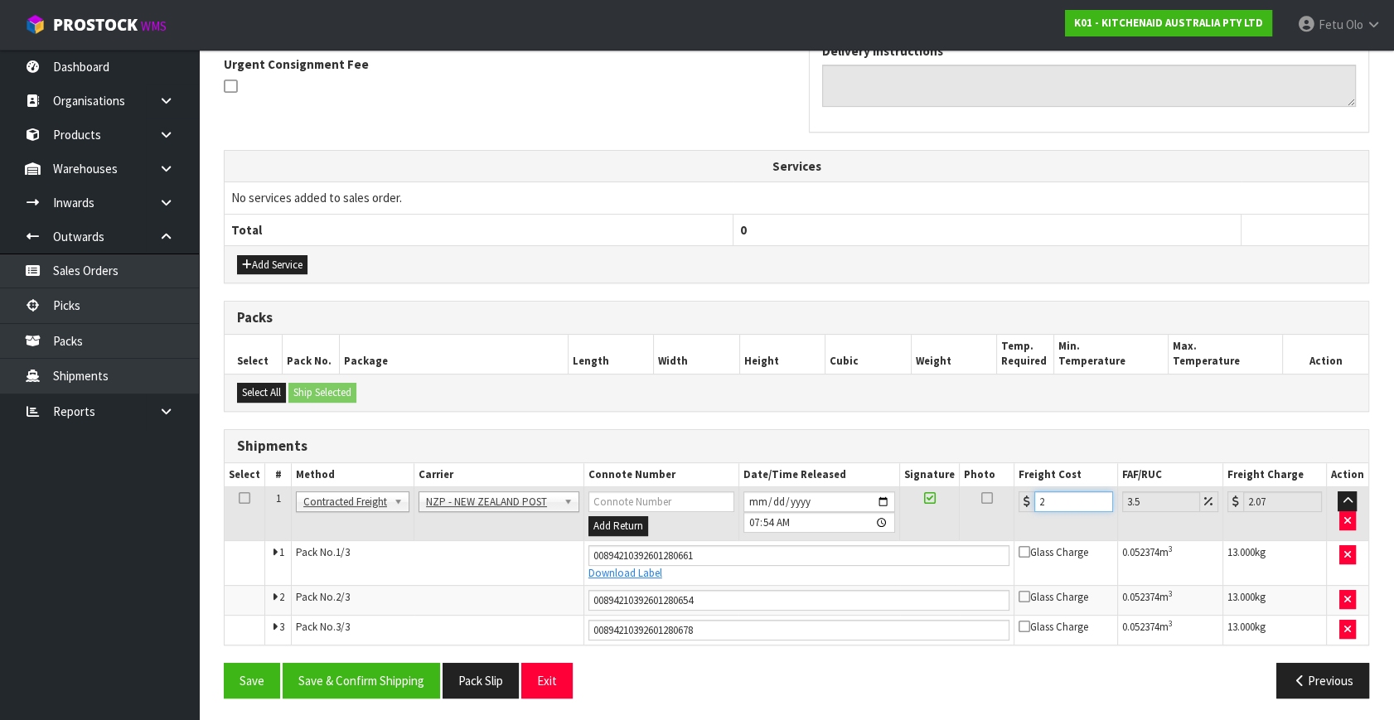
type input "21.73"
type input "21.9"
type input "22.67"
type input "21.93"
type input "22.7"
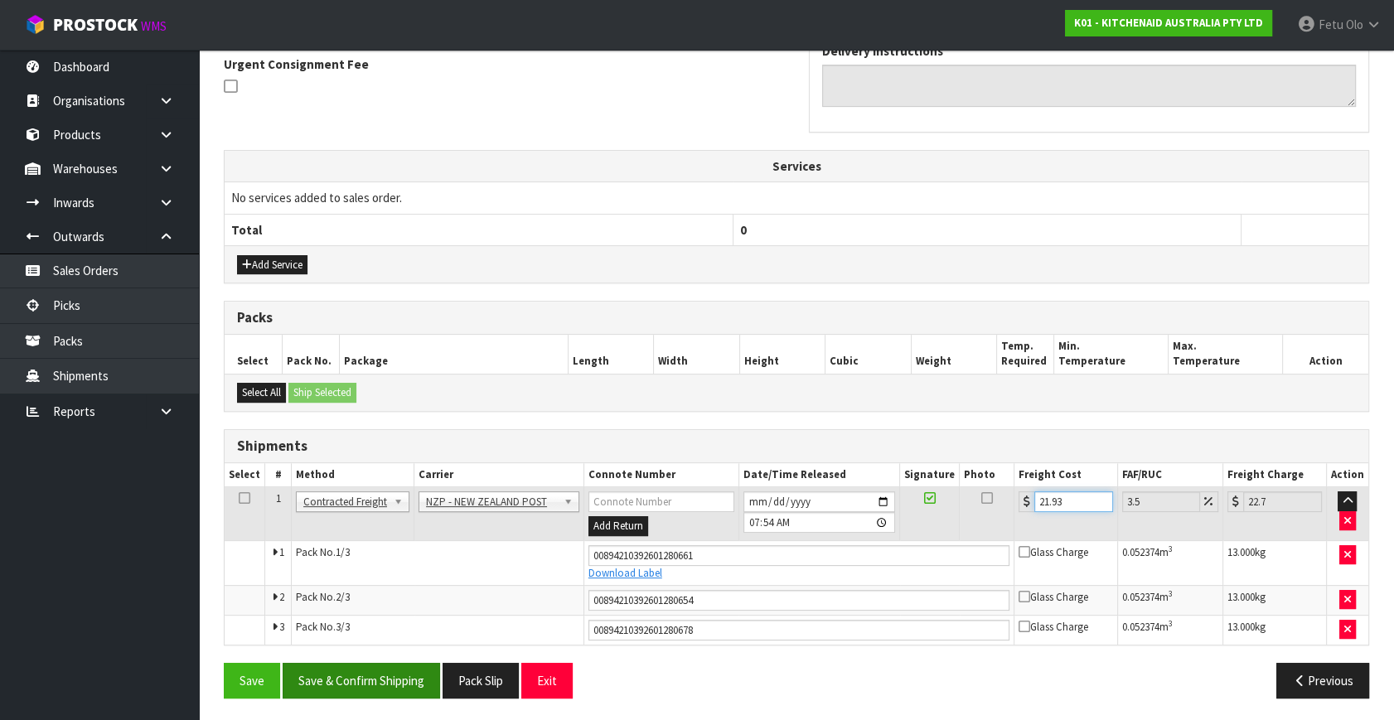
type input "21.93"
click at [425, 680] on button "Save & Confirm Shipping" at bounding box center [361, 681] width 157 height 36
